Goal: Find specific page/section: Find specific page/section

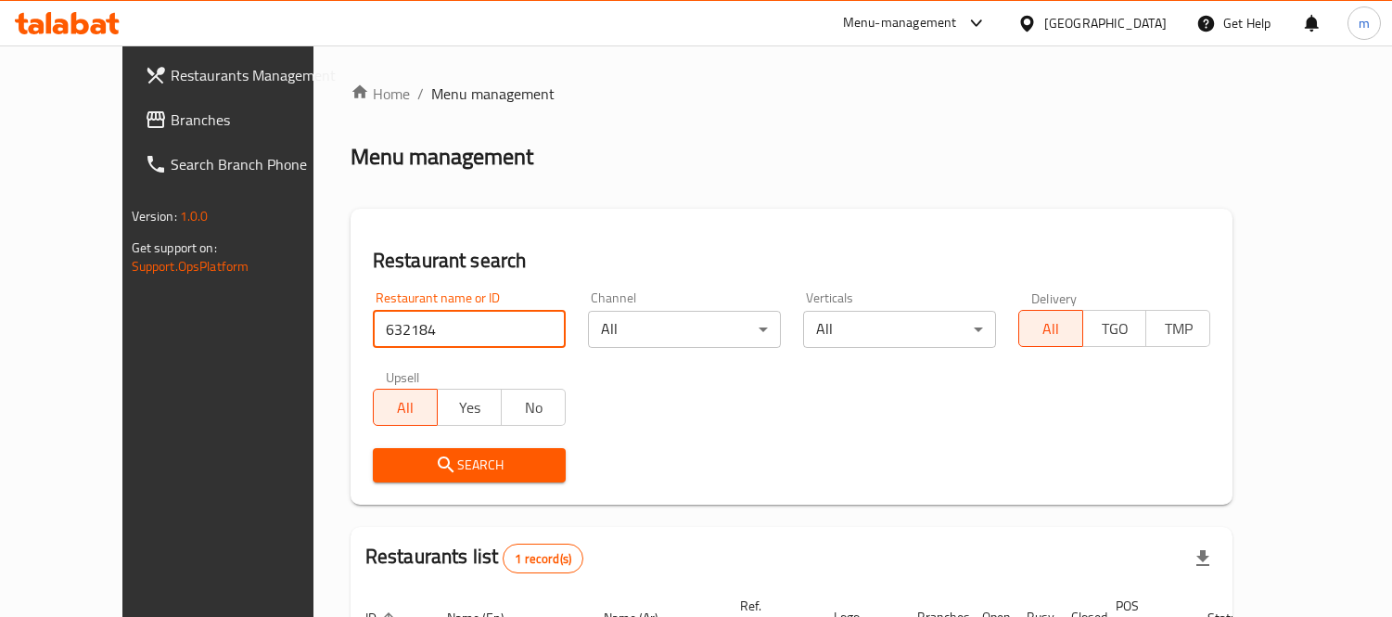
scroll to position [173, 0]
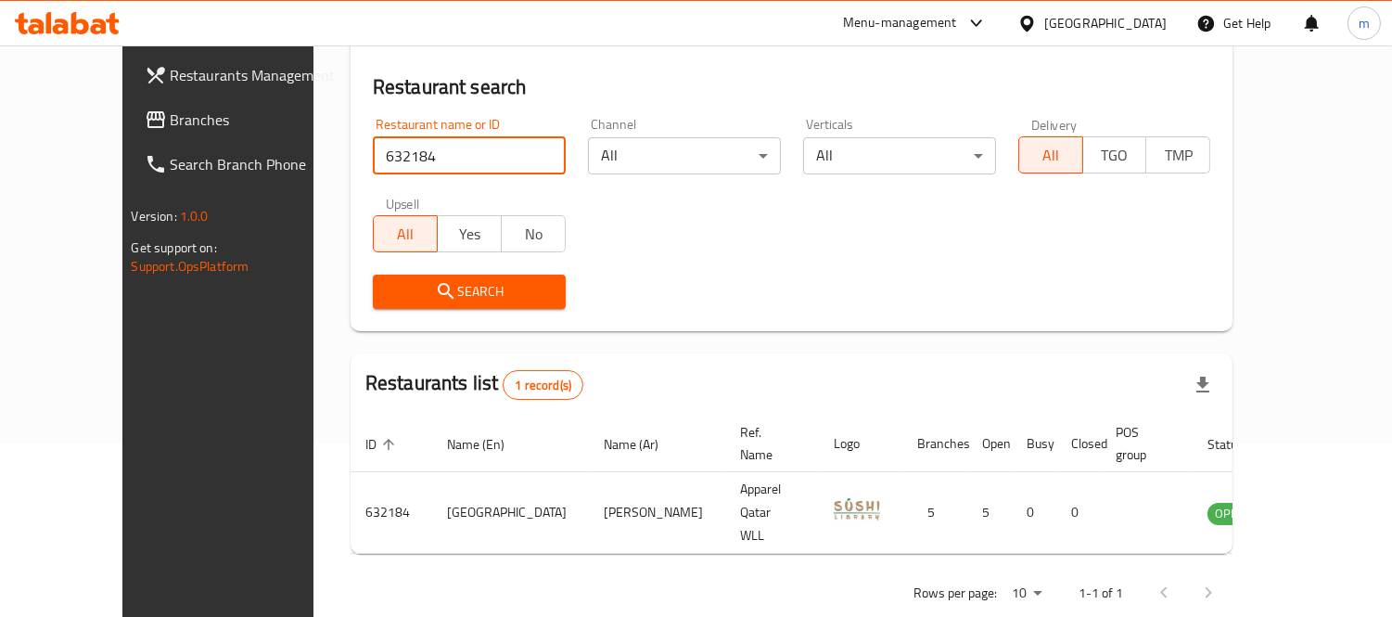
click at [1150, 32] on div "Qatar" at bounding box center [1105, 23] width 122 height 20
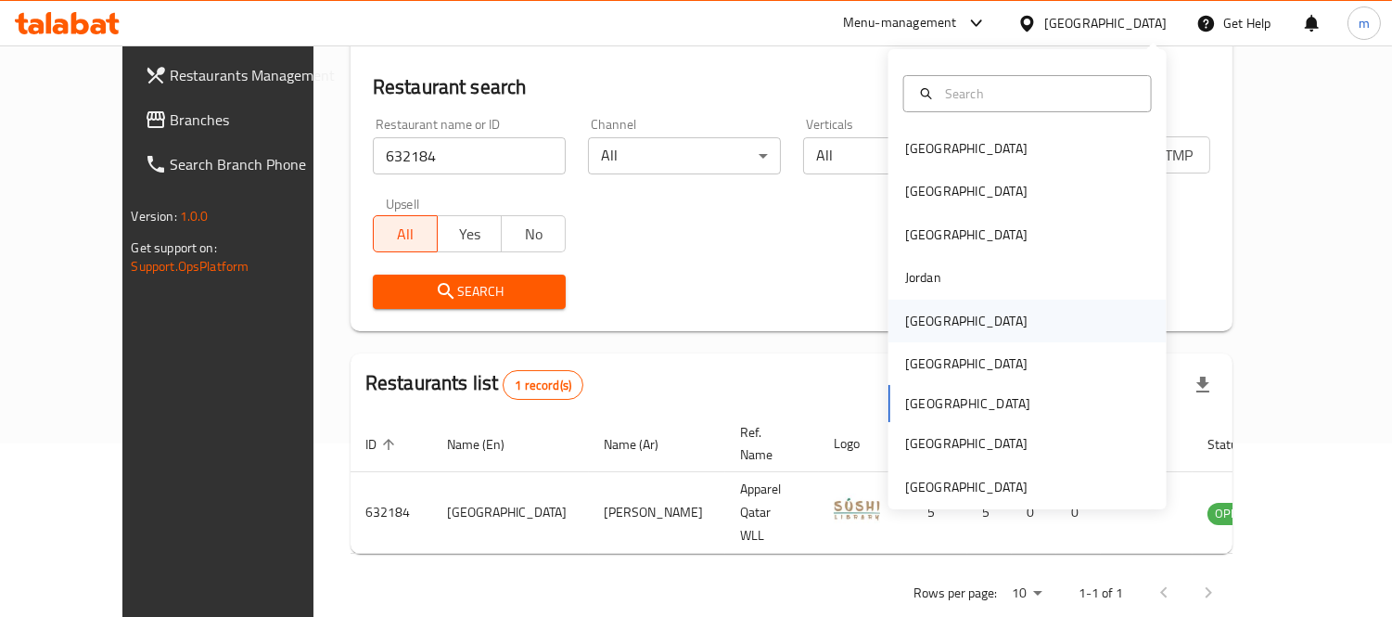
click at [922, 319] on div "[GEOGRAPHIC_DATA]" at bounding box center [966, 321] width 122 height 20
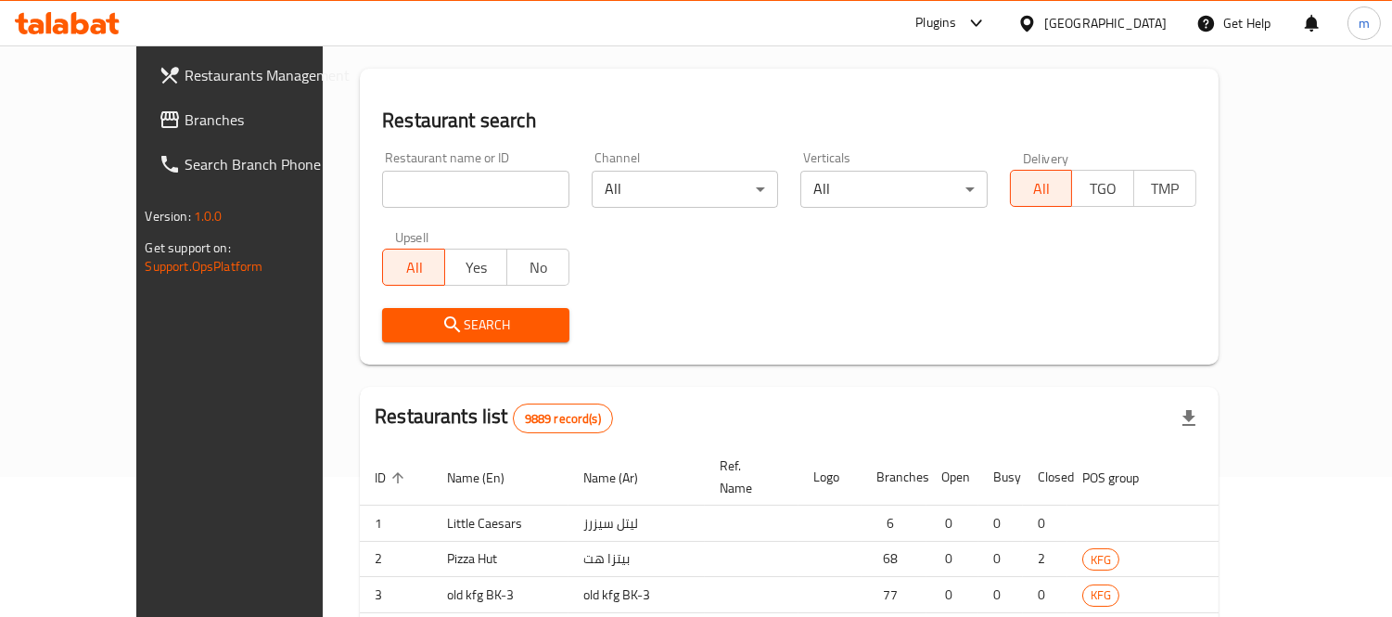
scroll to position [173, 0]
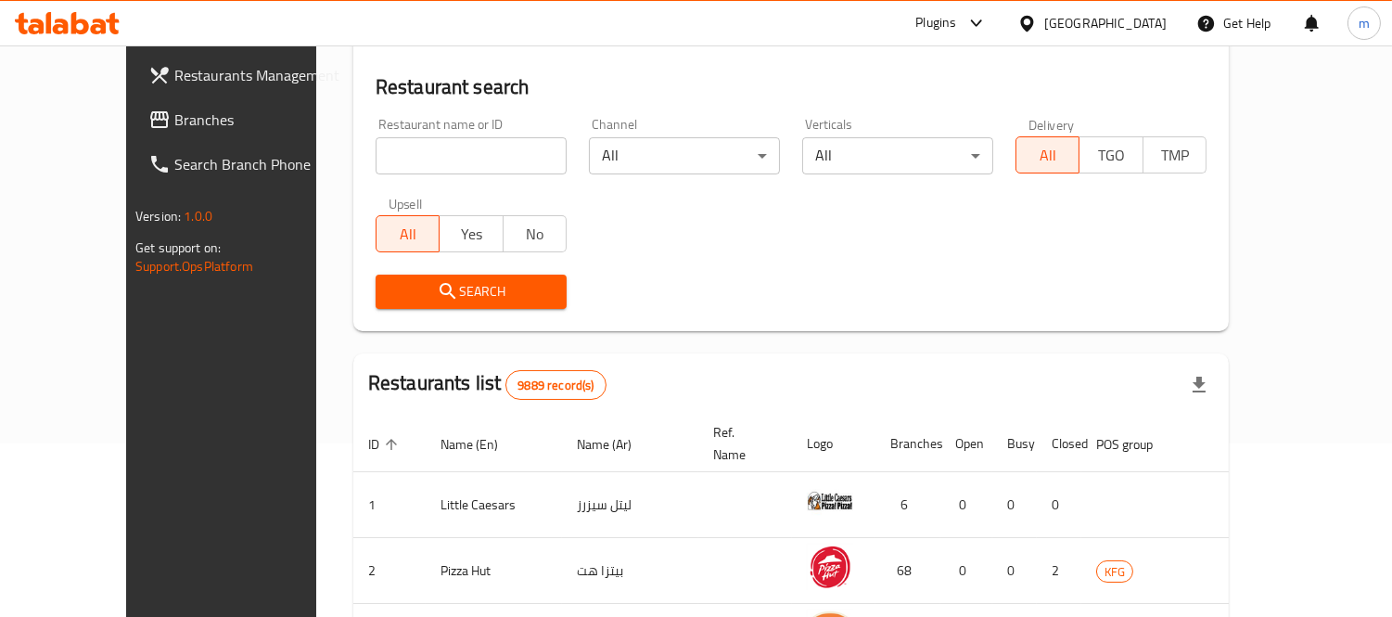
click at [141, 97] on link "Branches" at bounding box center [246, 119] width 225 height 45
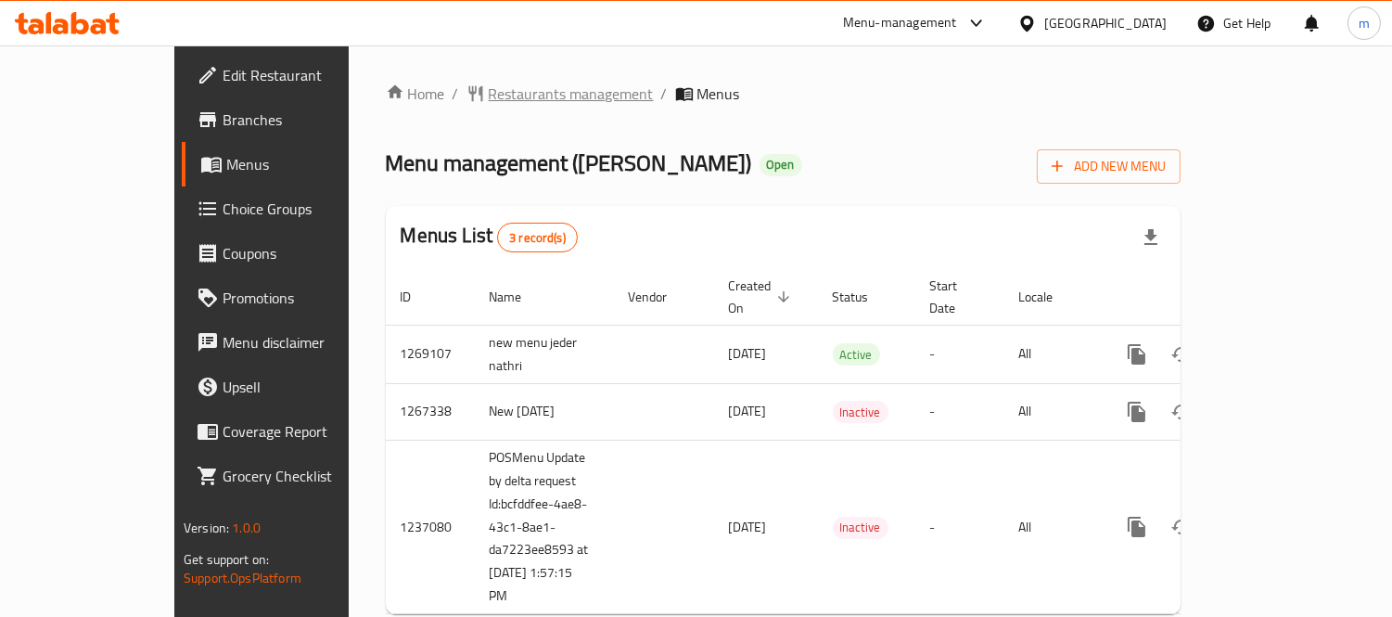
click at [489, 86] on span "Restaurants management" at bounding box center [571, 94] width 165 height 22
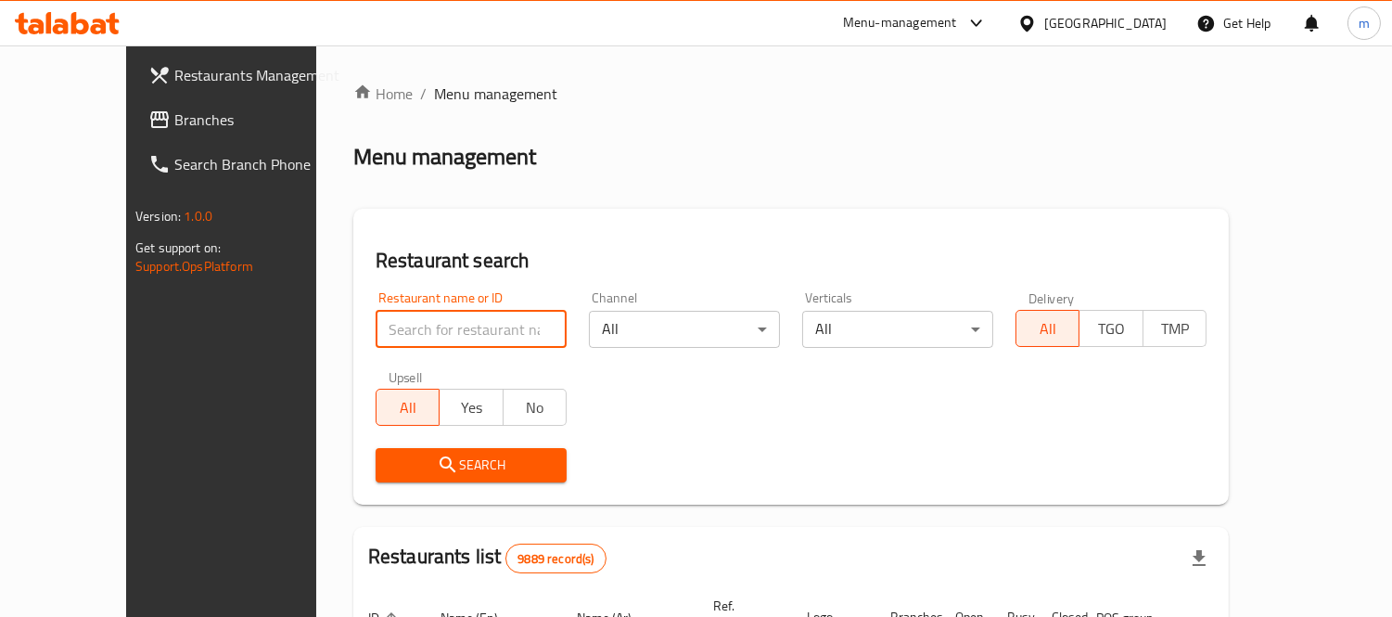
click at [440, 325] on input "search" at bounding box center [471, 329] width 191 height 37
paste input "27452"
type input "27452"
click button "Search" at bounding box center [471, 465] width 191 height 34
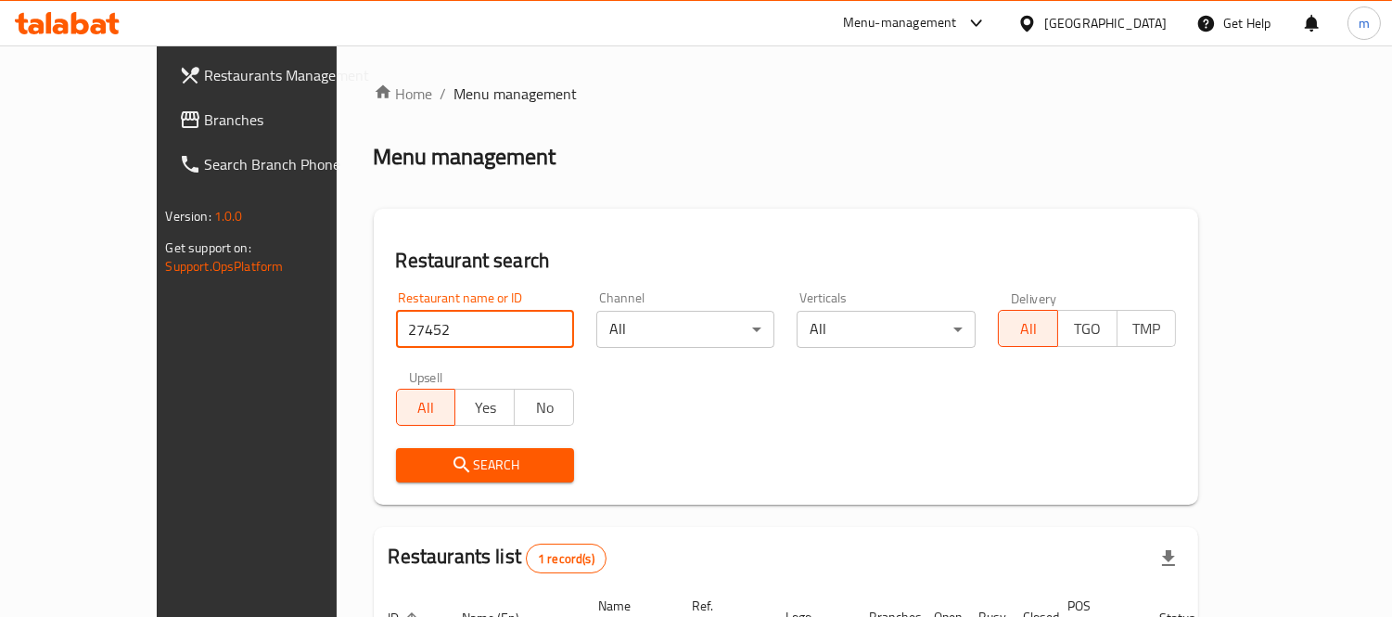
scroll to position [173, 0]
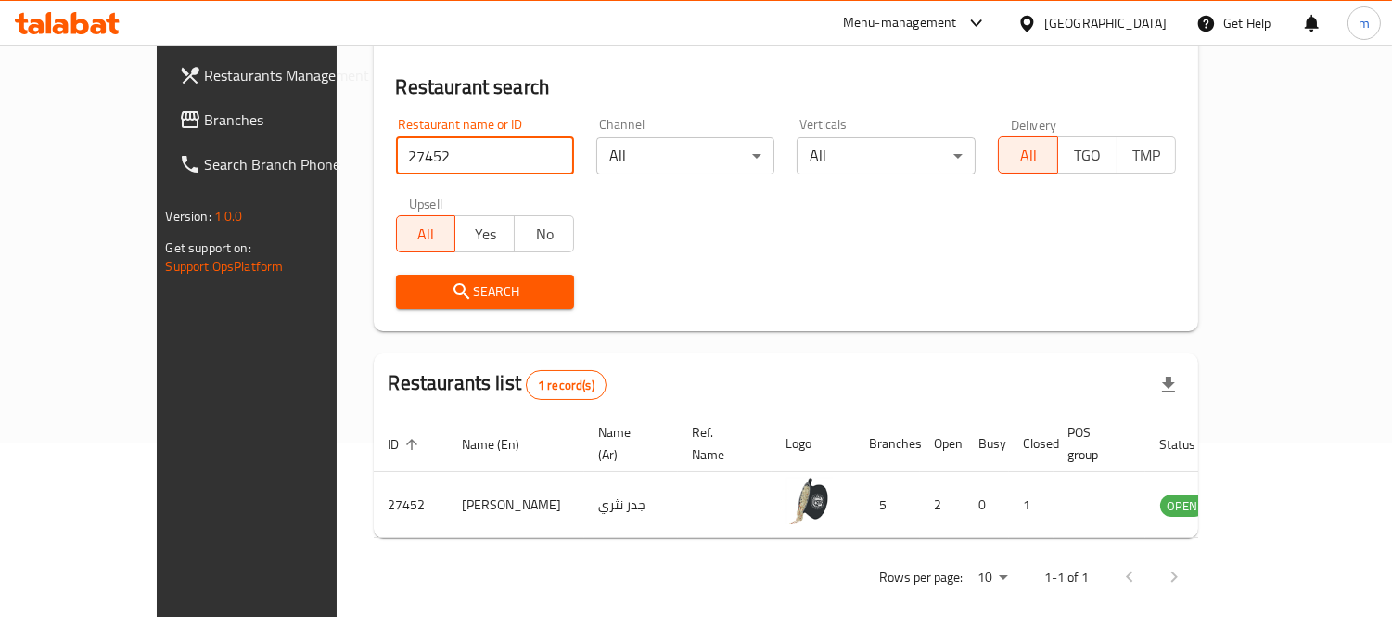
drag, startPoint x: 106, startPoint y: 108, endPoint x: 1122, endPoint y: 126, distance: 1016.5
click at [205, 111] on span "Branches" at bounding box center [290, 119] width 170 height 22
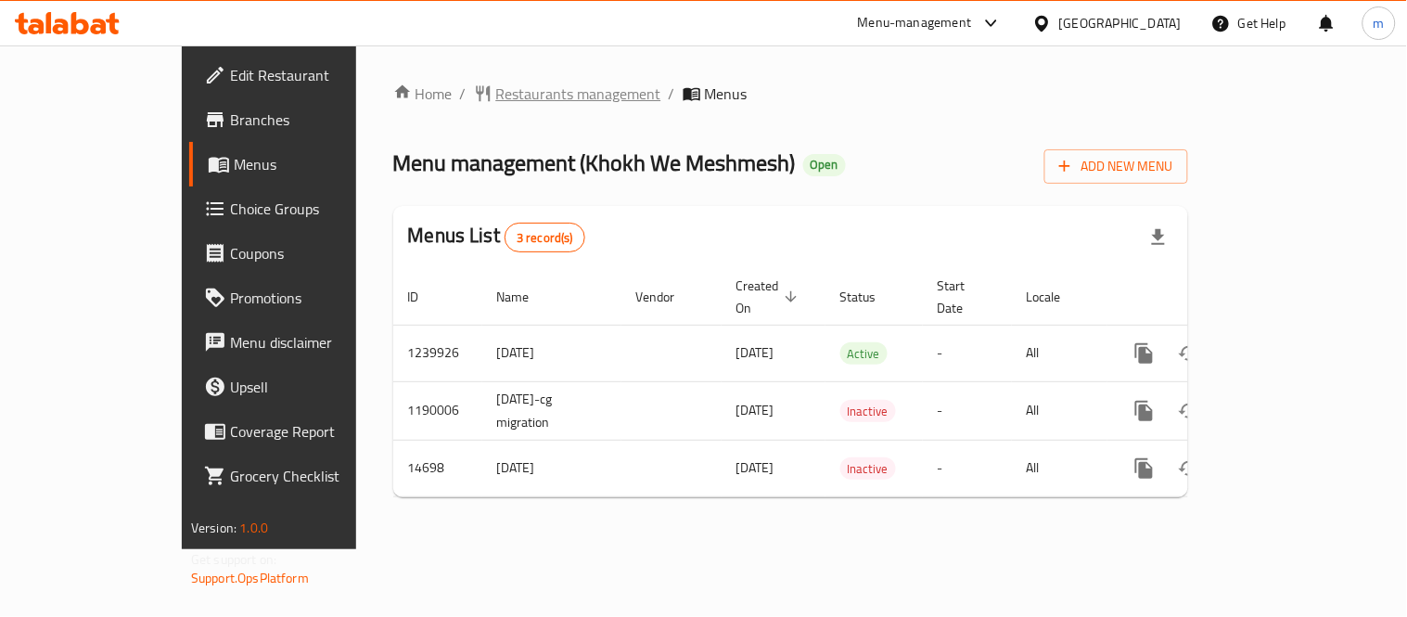
click at [496, 98] on span "Restaurants management" at bounding box center [578, 94] width 165 height 22
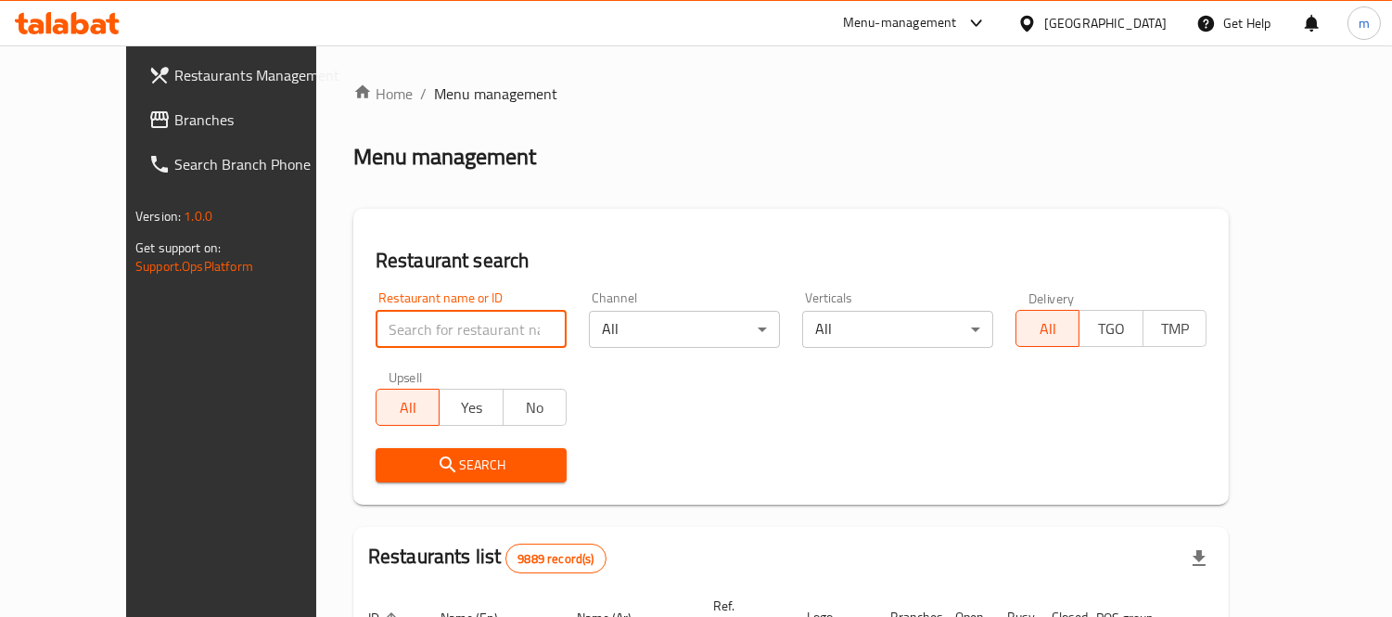
click at [445, 325] on input "search" at bounding box center [471, 329] width 191 height 37
paste input "5466"
type input "5466"
click button "Search" at bounding box center [471, 465] width 191 height 34
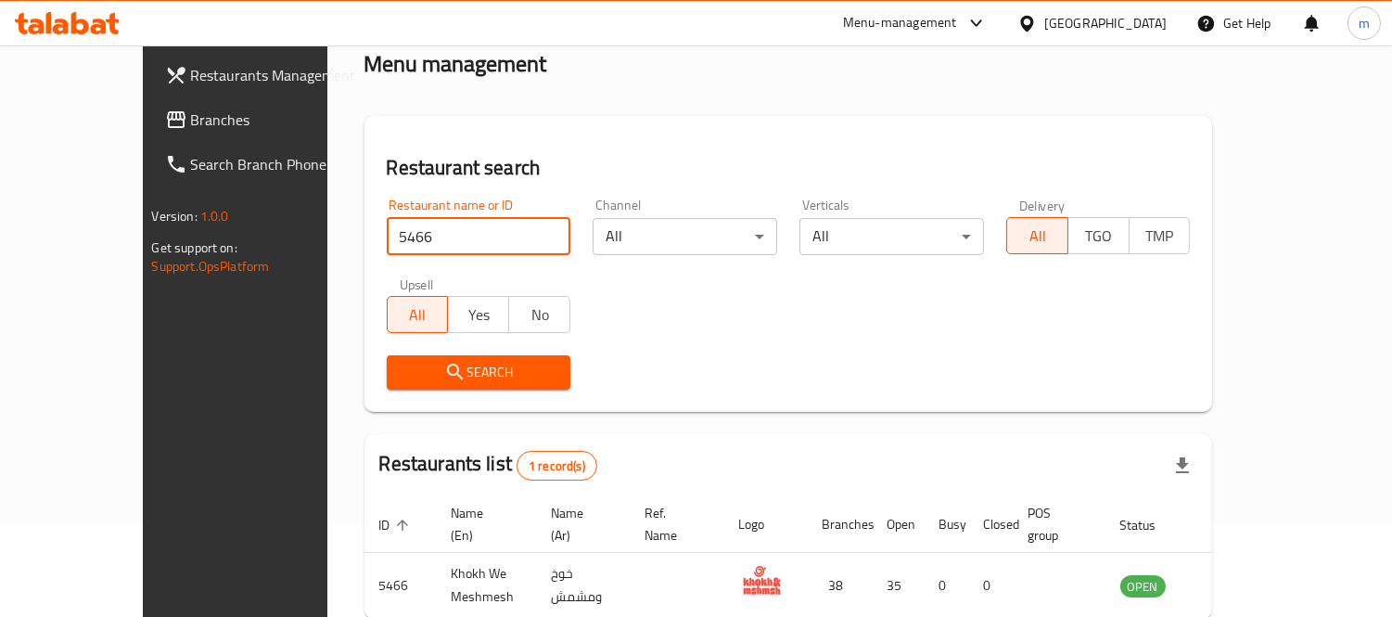
scroll to position [173, 0]
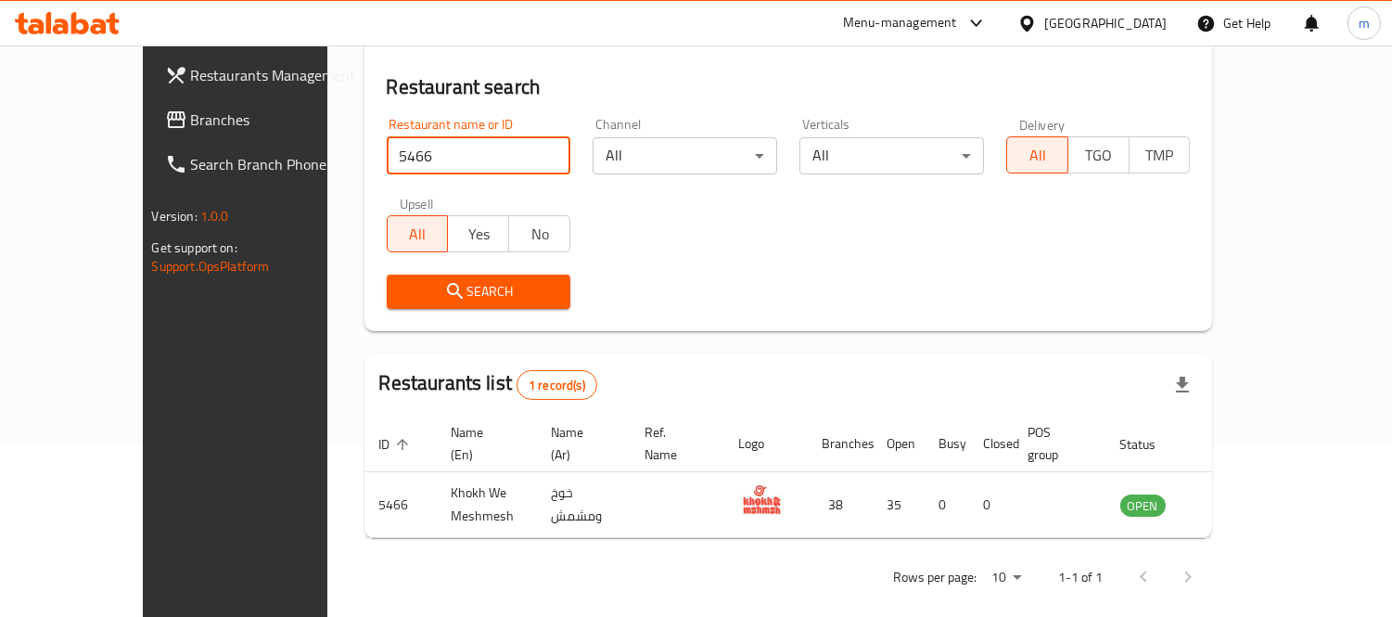
click at [1145, 26] on div "[GEOGRAPHIC_DATA]" at bounding box center [1105, 23] width 122 height 20
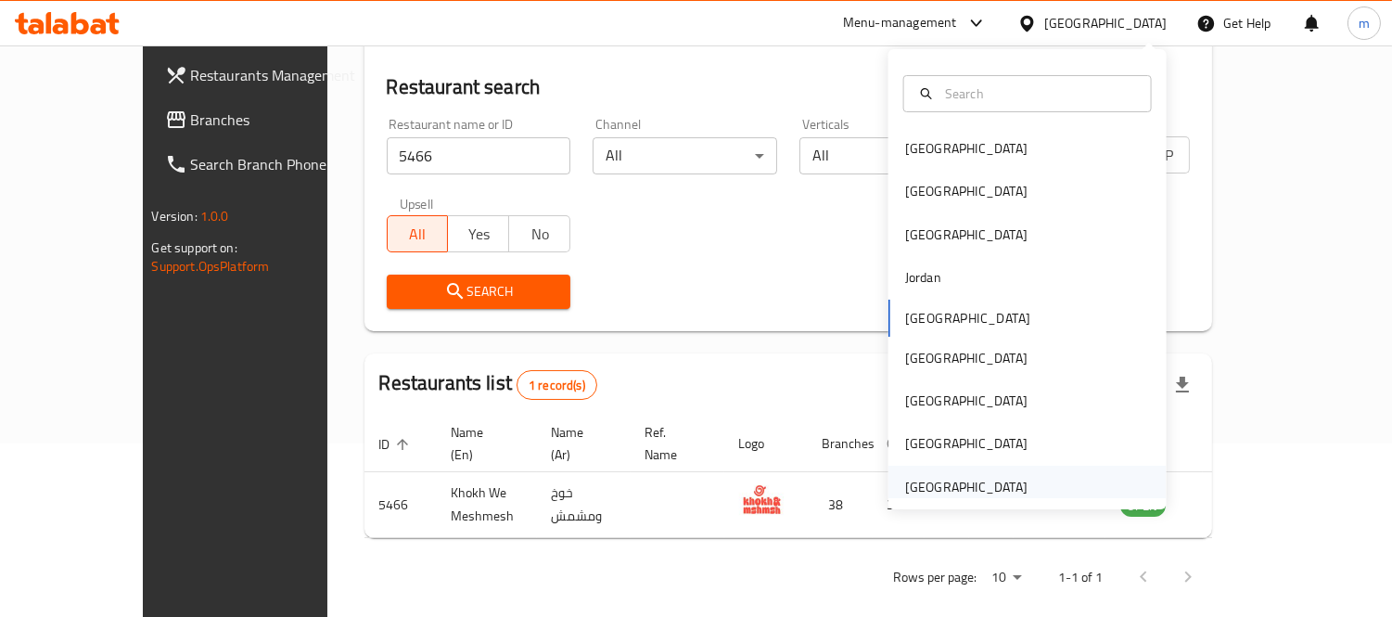
click at [963, 487] on div "United Arab Emirates" at bounding box center [966, 487] width 122 height 20
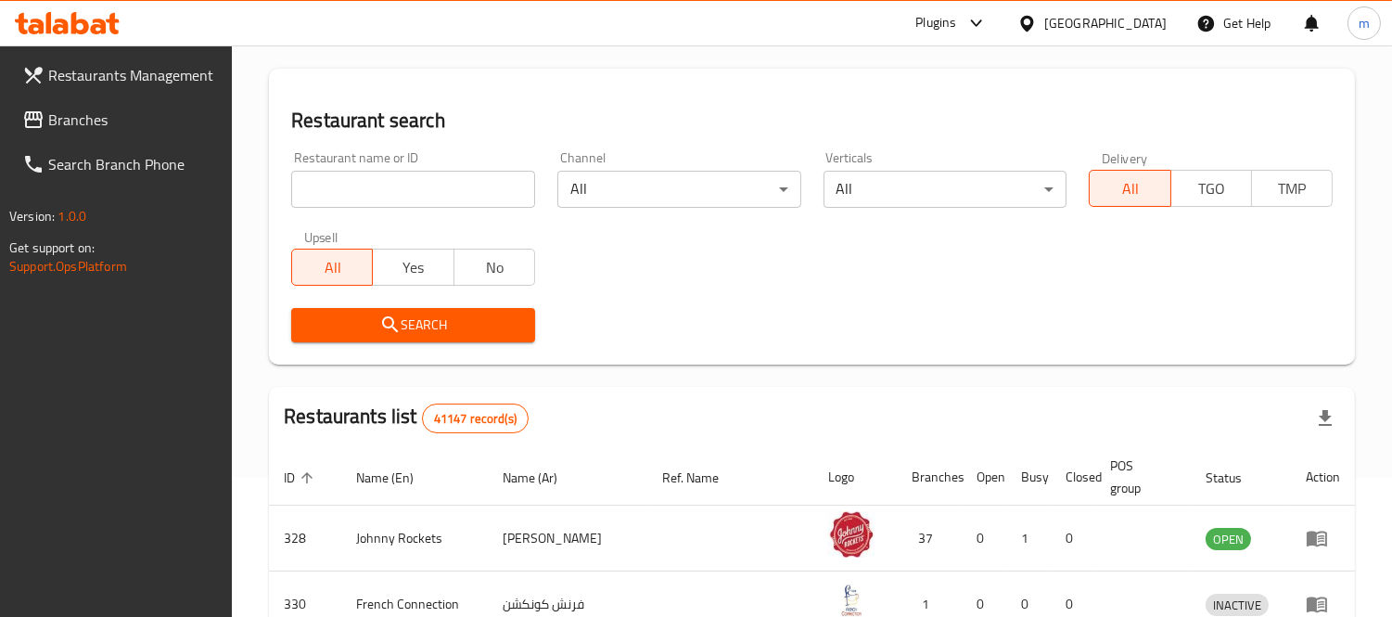
scroll to position [173, 0]
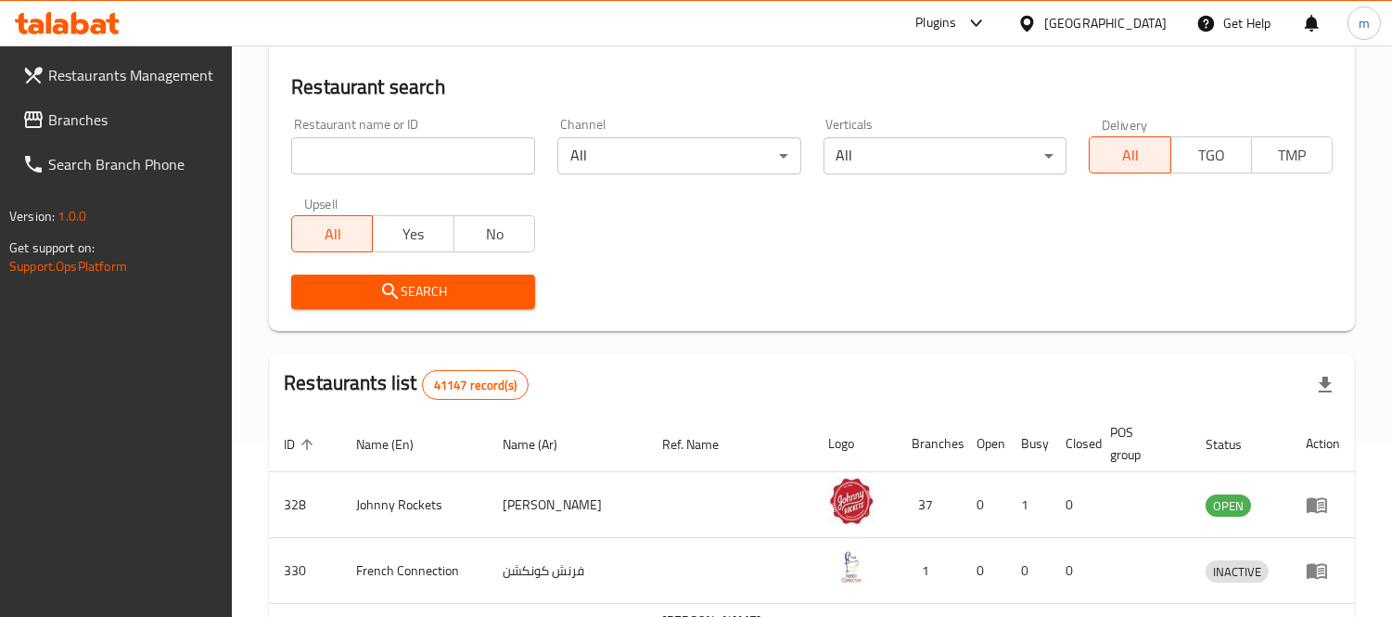
click at [87, 121] on span "Branches" at bounding box center [133, 119] width 170 height 22
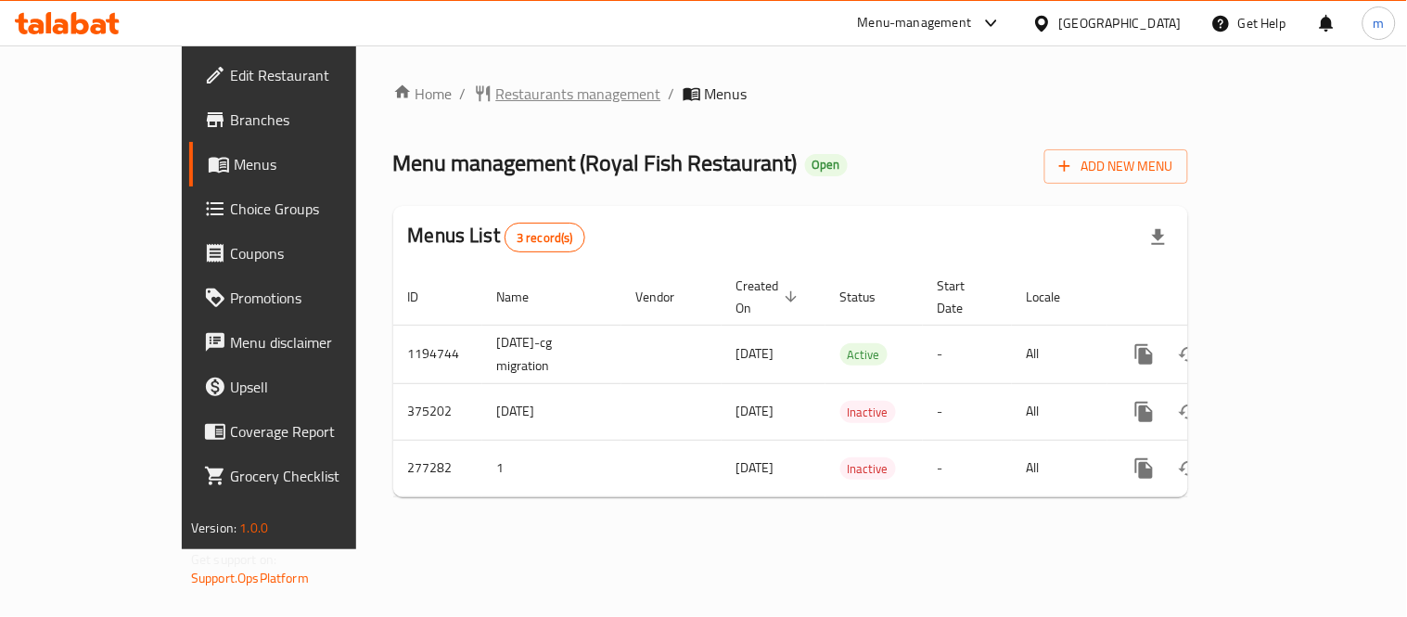
click at [502, 105] on span "Restaurants management" at bounding box center [578, 94] width 165 height 22
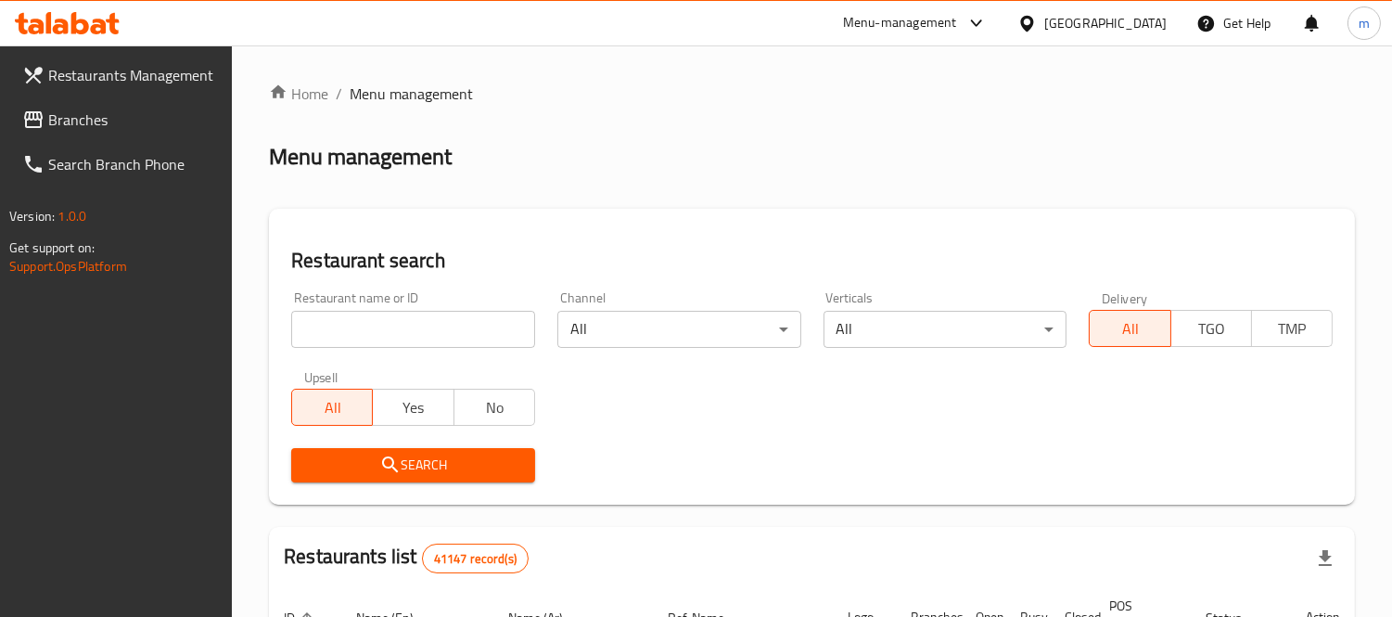
click at [490, 318] on div "Home / Menu management Menu management Restaurant search Restaurant name or ID …" at bounding box center [812, 609] width 1086 height 1052
click at [490, 318] on input "search" at bounding box center [413, 329] width 244 height 37
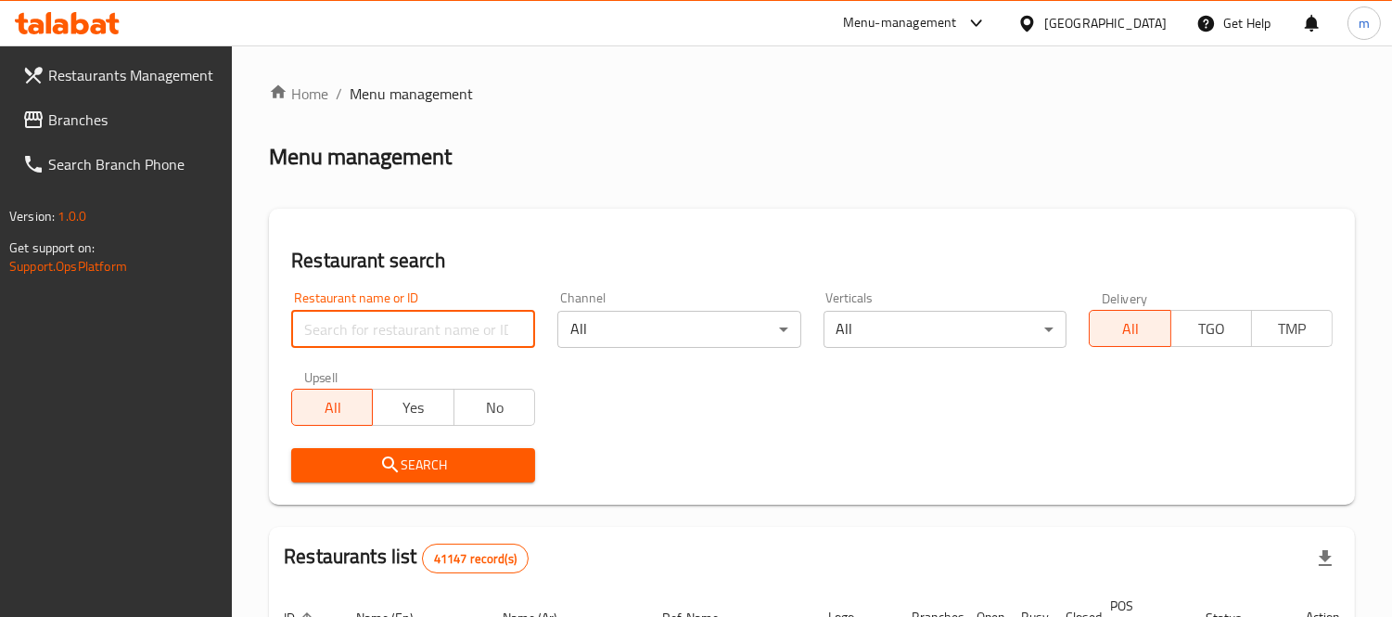
paste input "628015"
type input "628015"
click button "Search" at bounding box center [413, 465] width 244 height 34
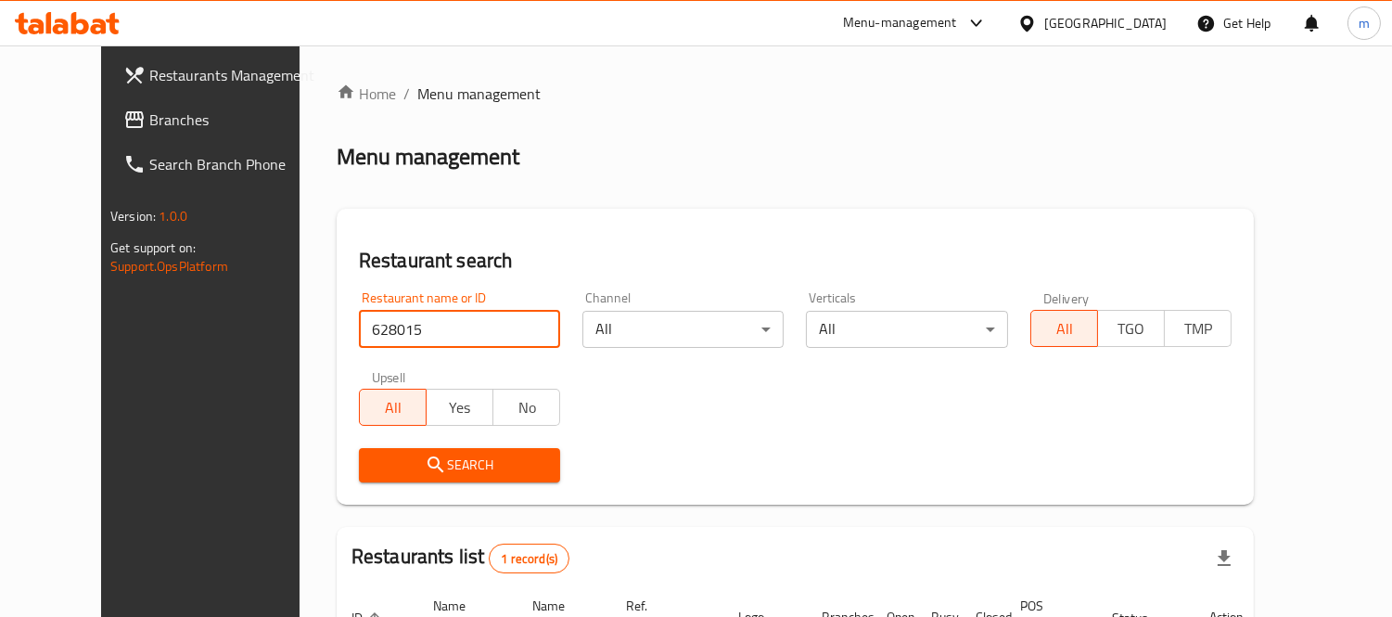
scroll to position [195, 0]
